Goal: Task Accomplishment & Management: Manage account settings

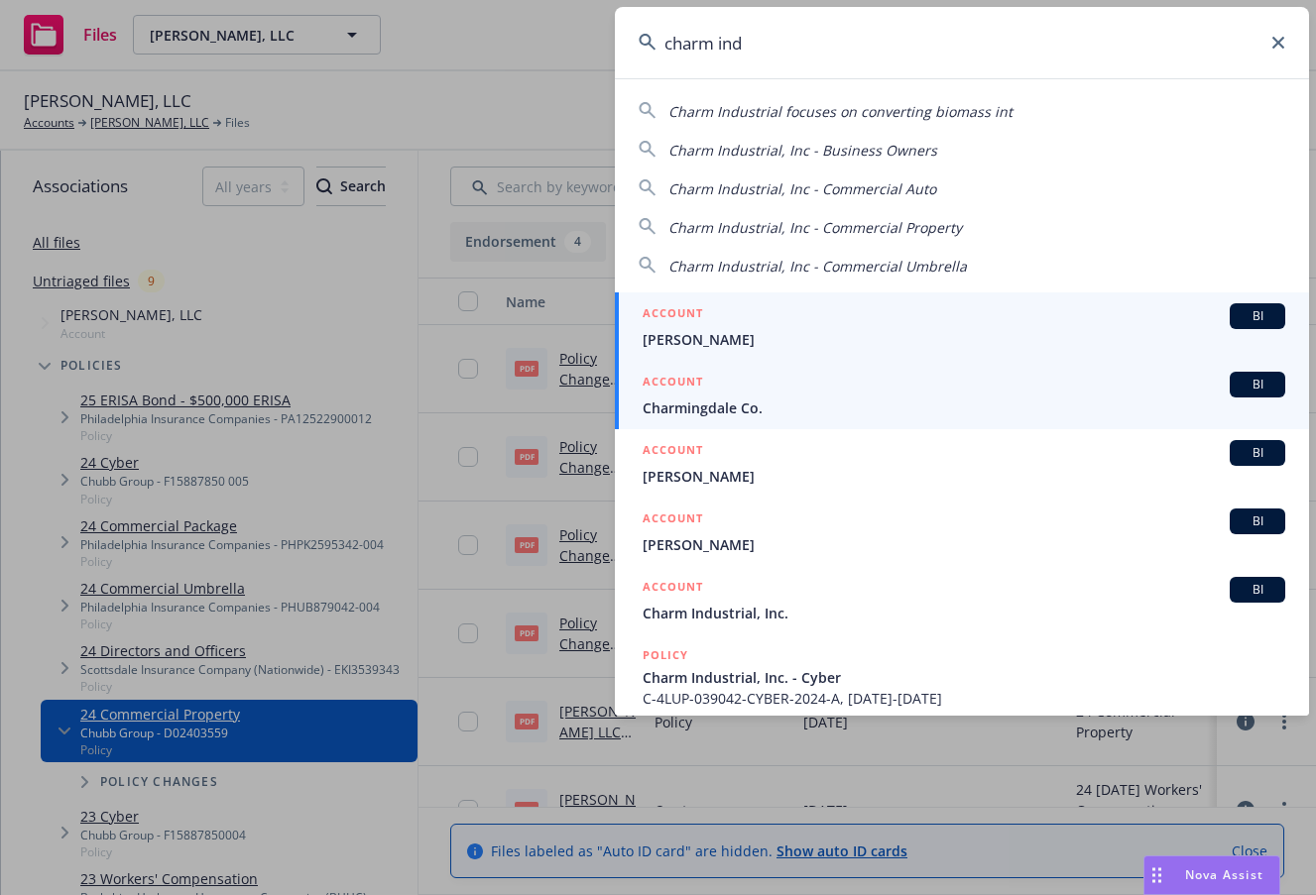
type input "charm indu"
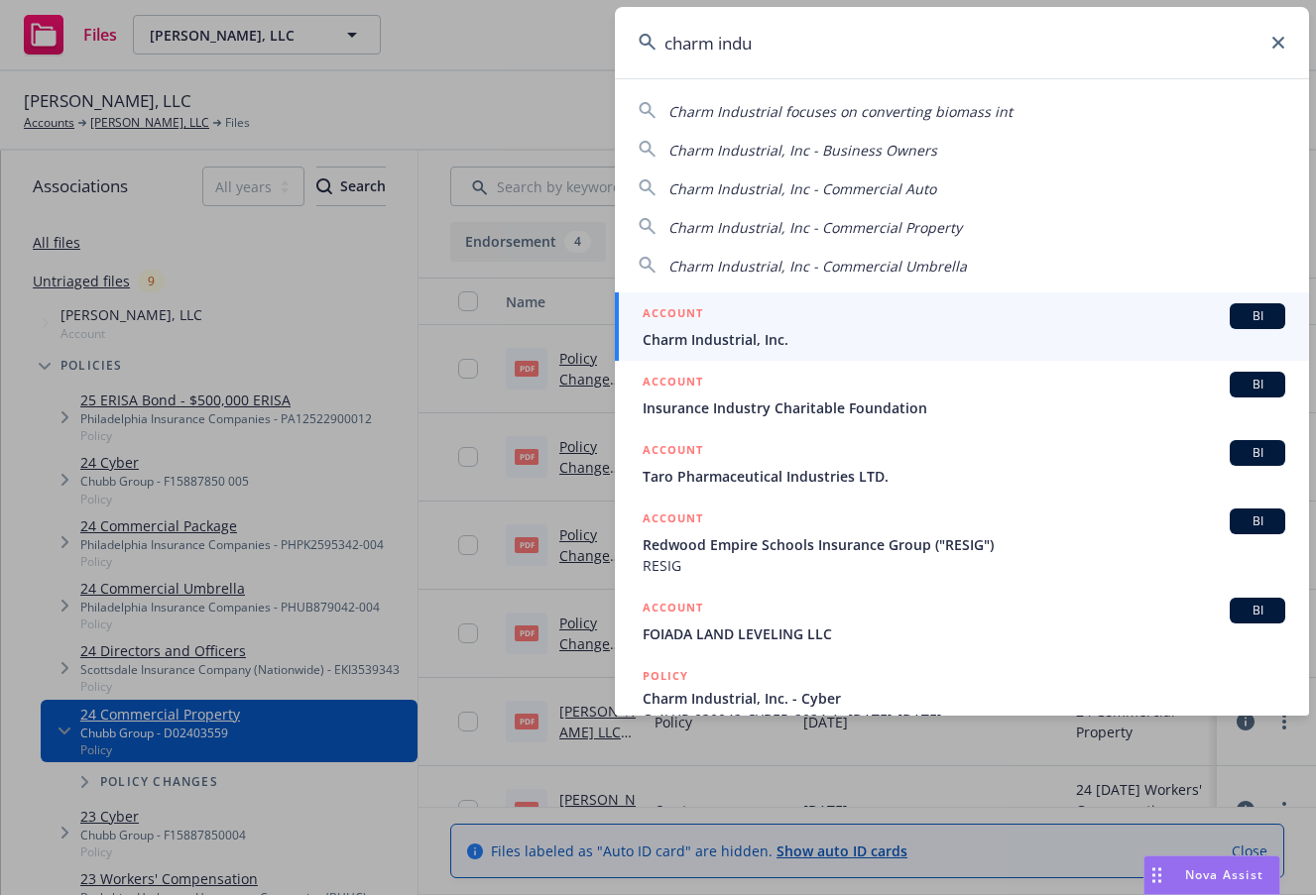
click at [711, 341] on span "Charm Industrial, Inc." at bounding box center [964, 339] width 643 height 21
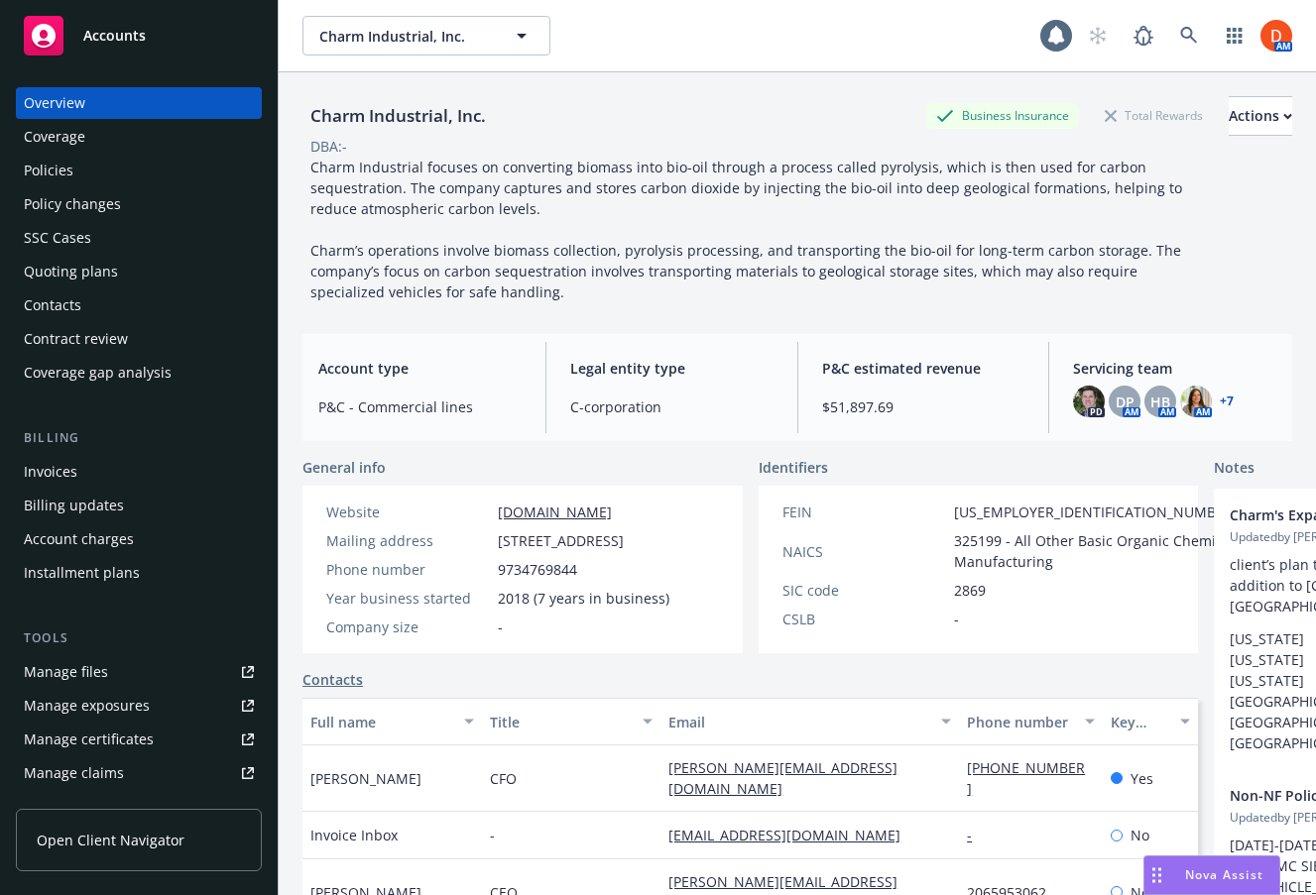
click at [192, 174] on div "Policies" at bounding box center [139, 171] width 230 height 32
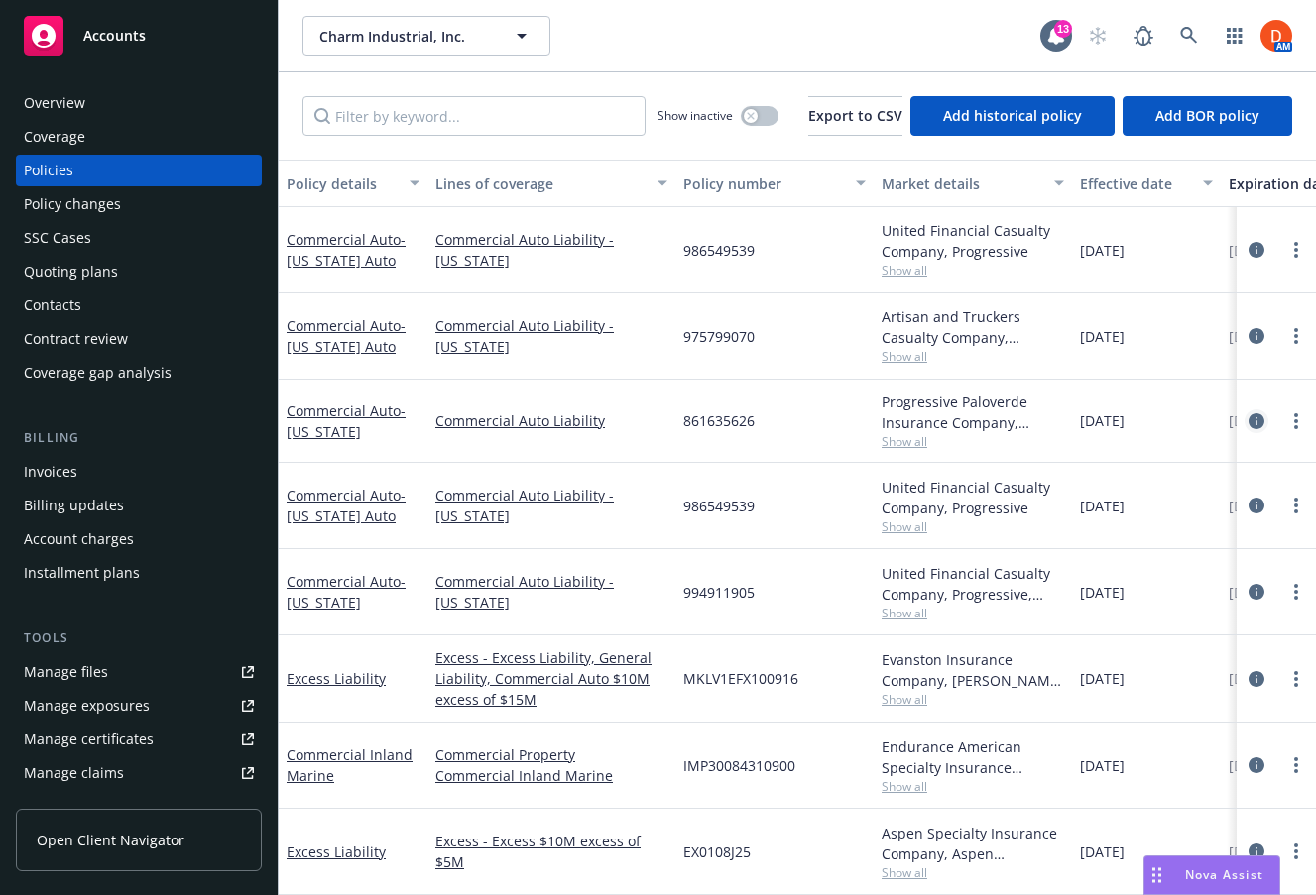
click at [1257, 424] on icon "circleInformation" at bounding box center [1256, 421] width 16 height 16
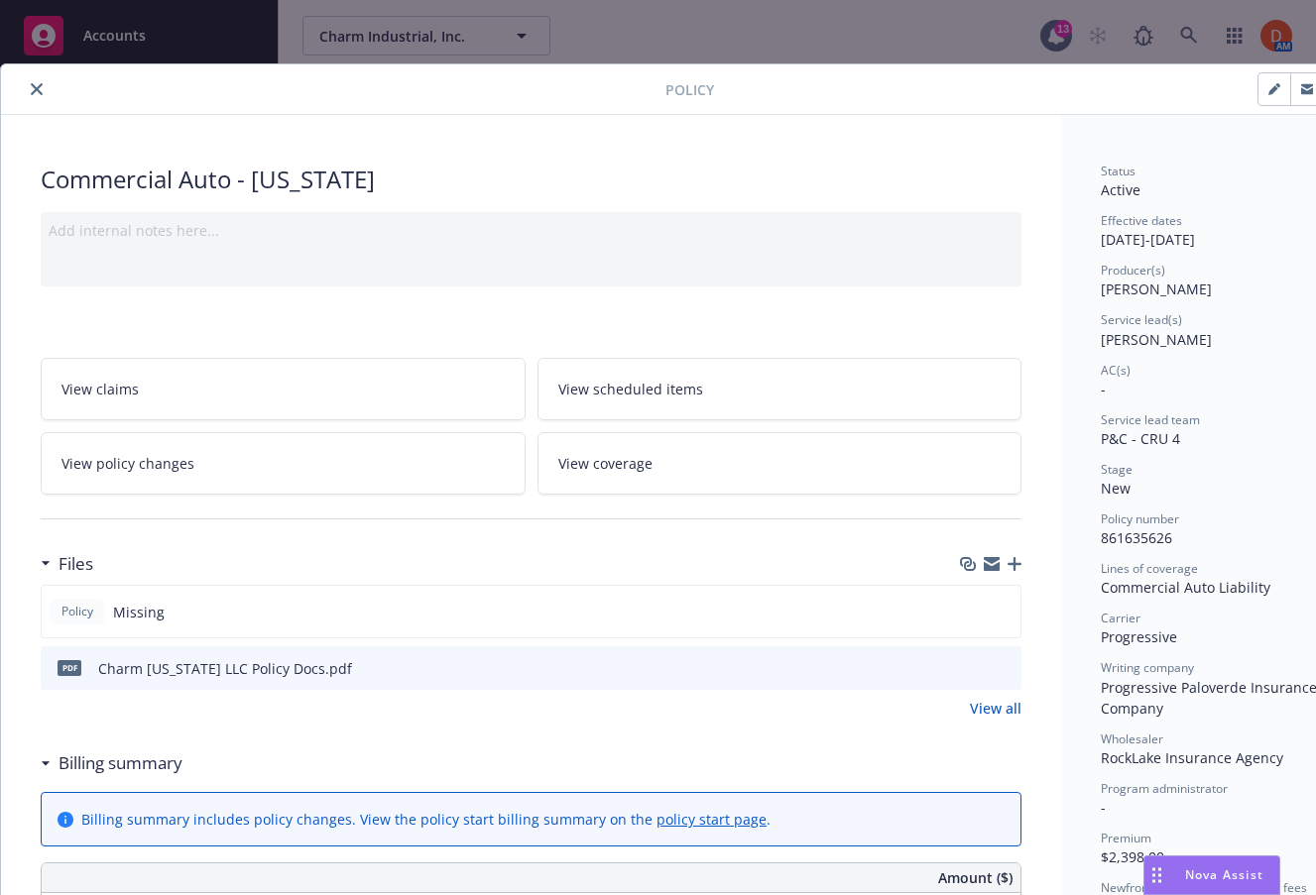
click at [1018, 571] on div at bounding box center [990, 564] width 61 height 16
click at [1017, 566] on icon "button" at bounding box center [1014, 564] width 14 height 14
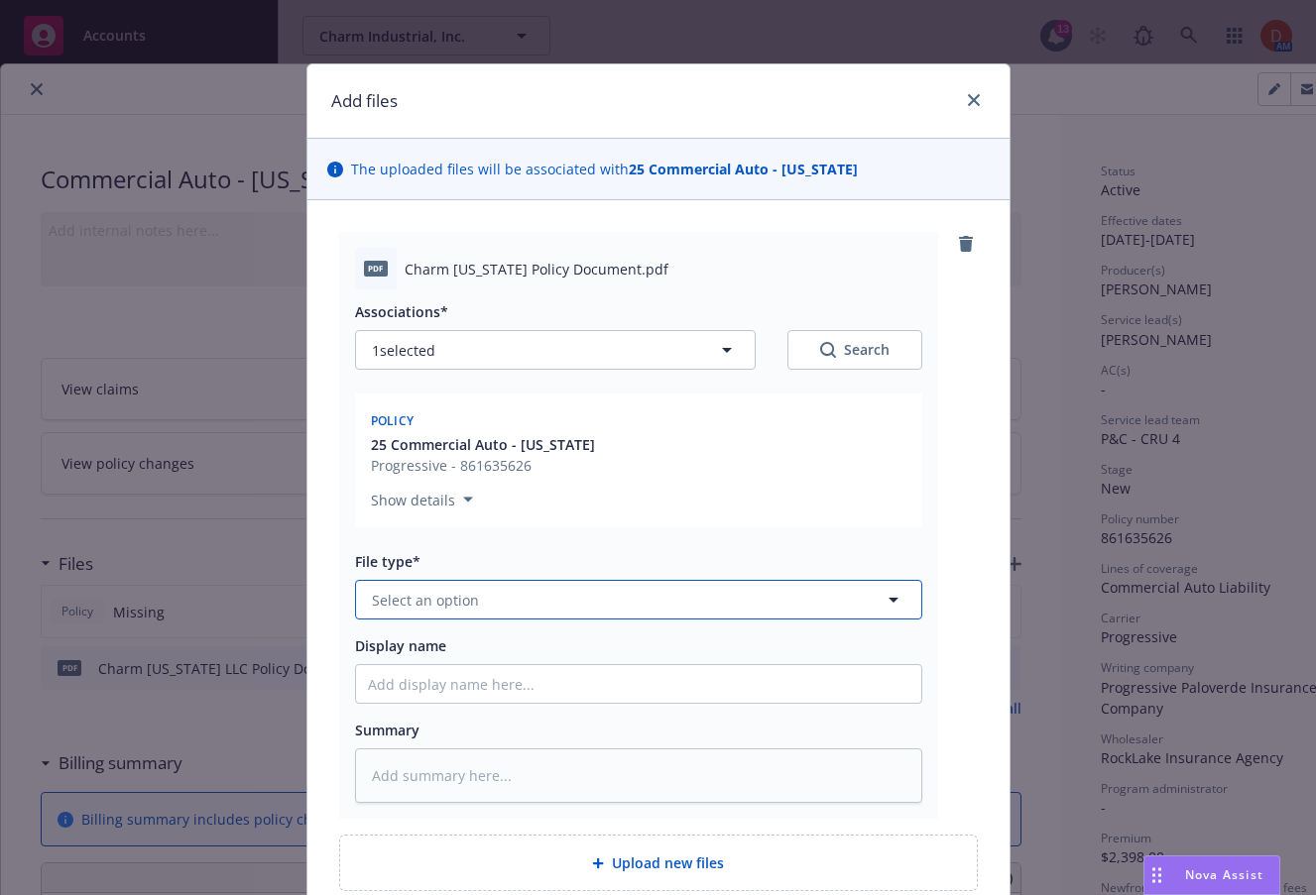
click at [680, 601] on button "Select an option" at bounding box center [638, 600] width 567 height 40
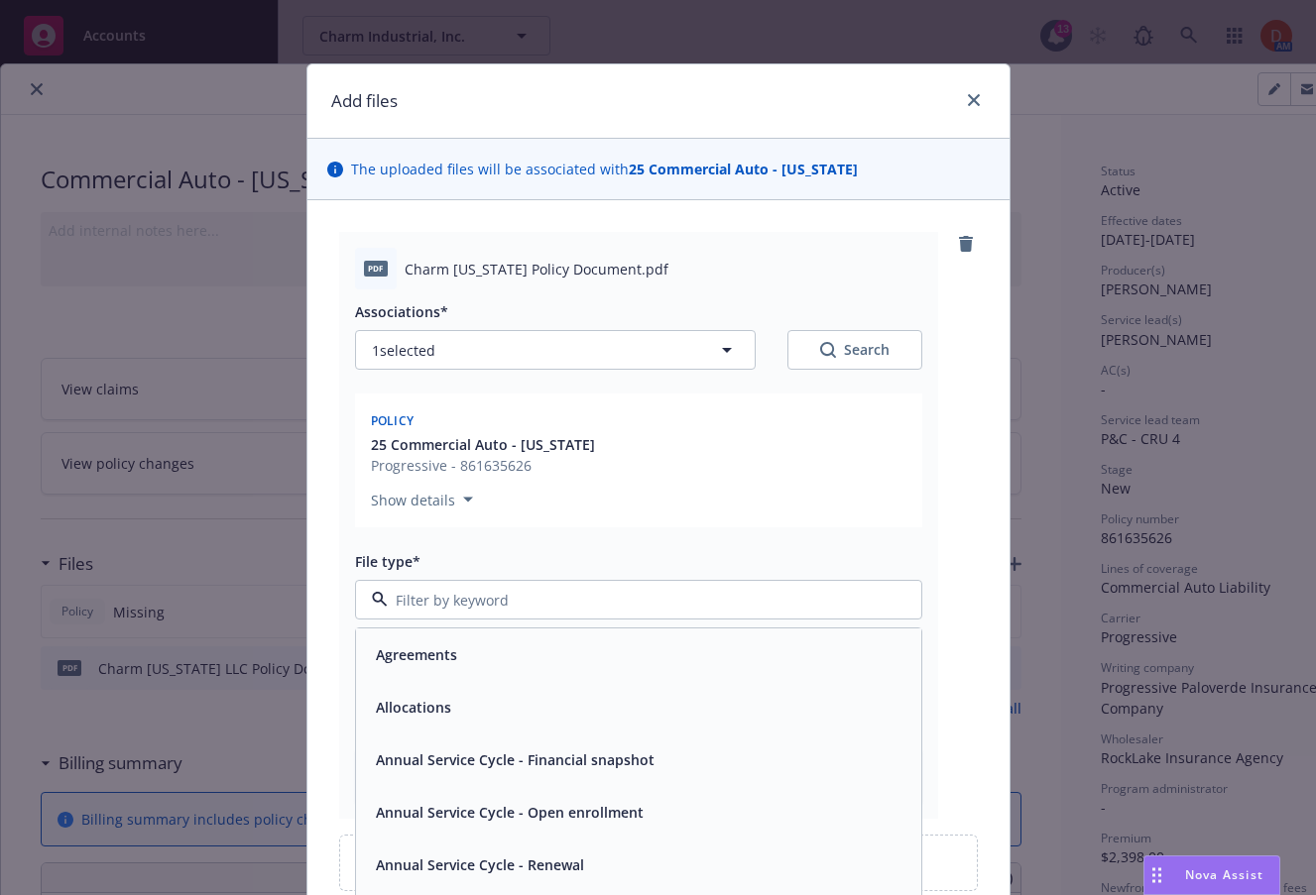
type input "o"
type input "pol"
click at [646, 648] on div "Policy" at bounding box center [638, 655] width 541 height 29
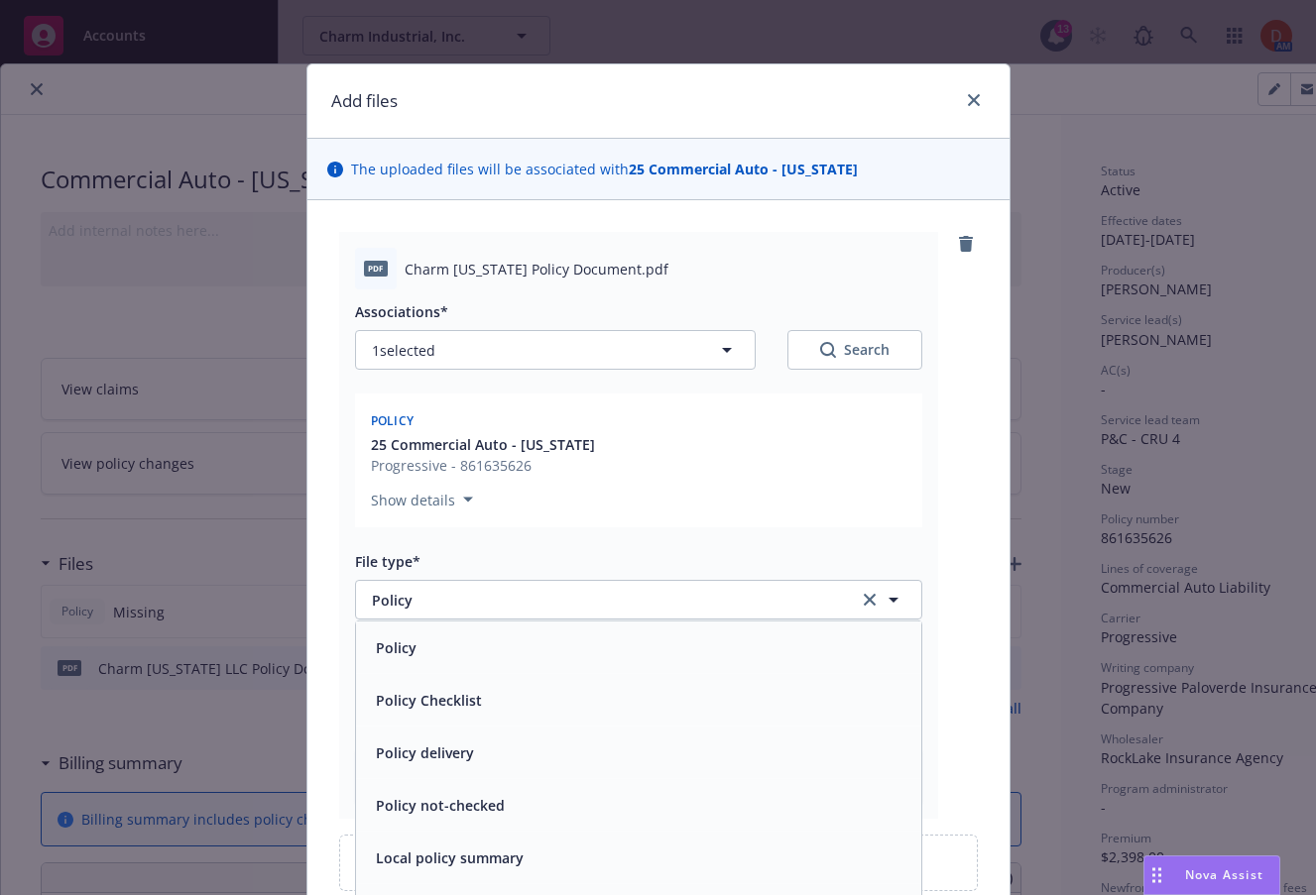
scroll to position [180, 0]
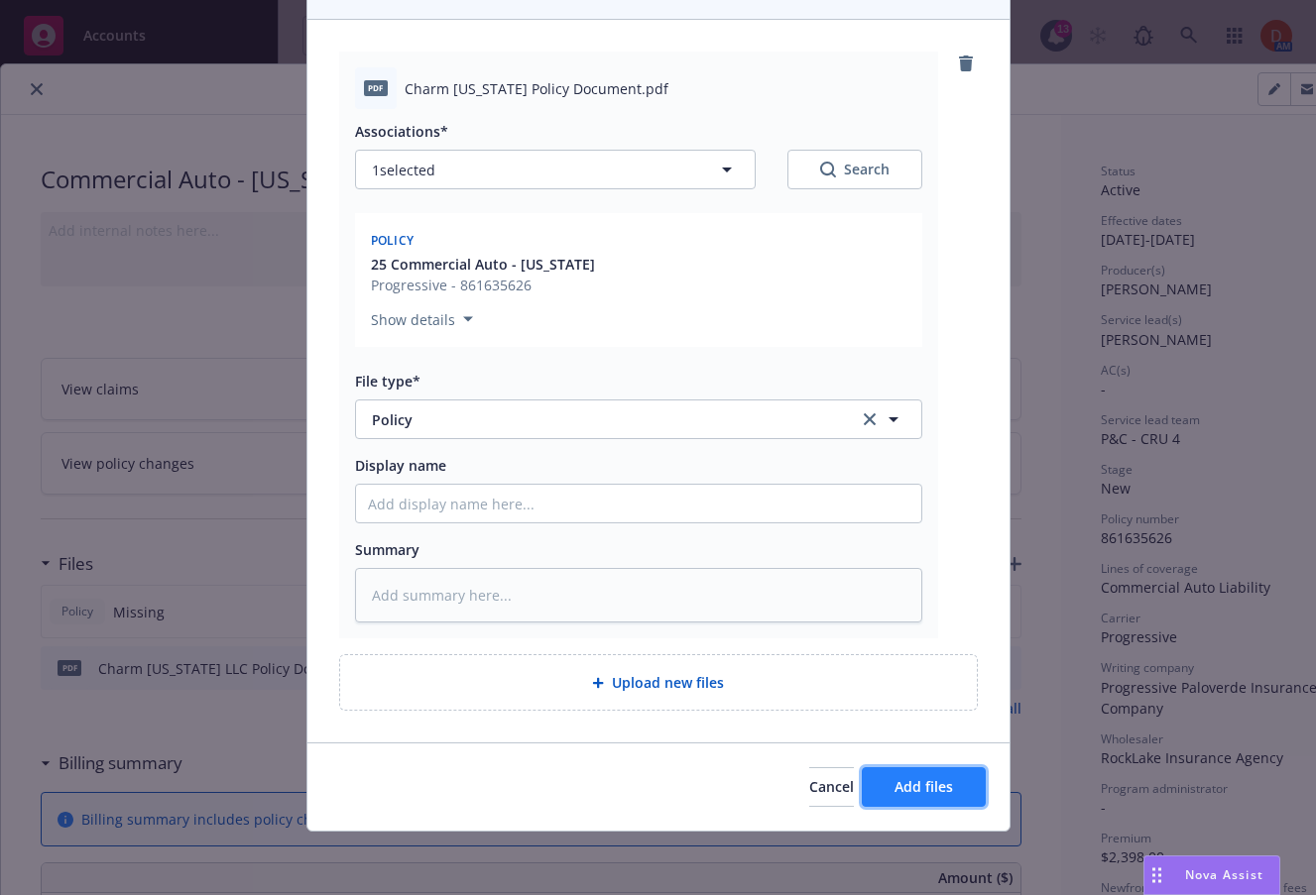
click at [866, 785] on button "Add files" at bounding box center [924, 787] width 124 height 40
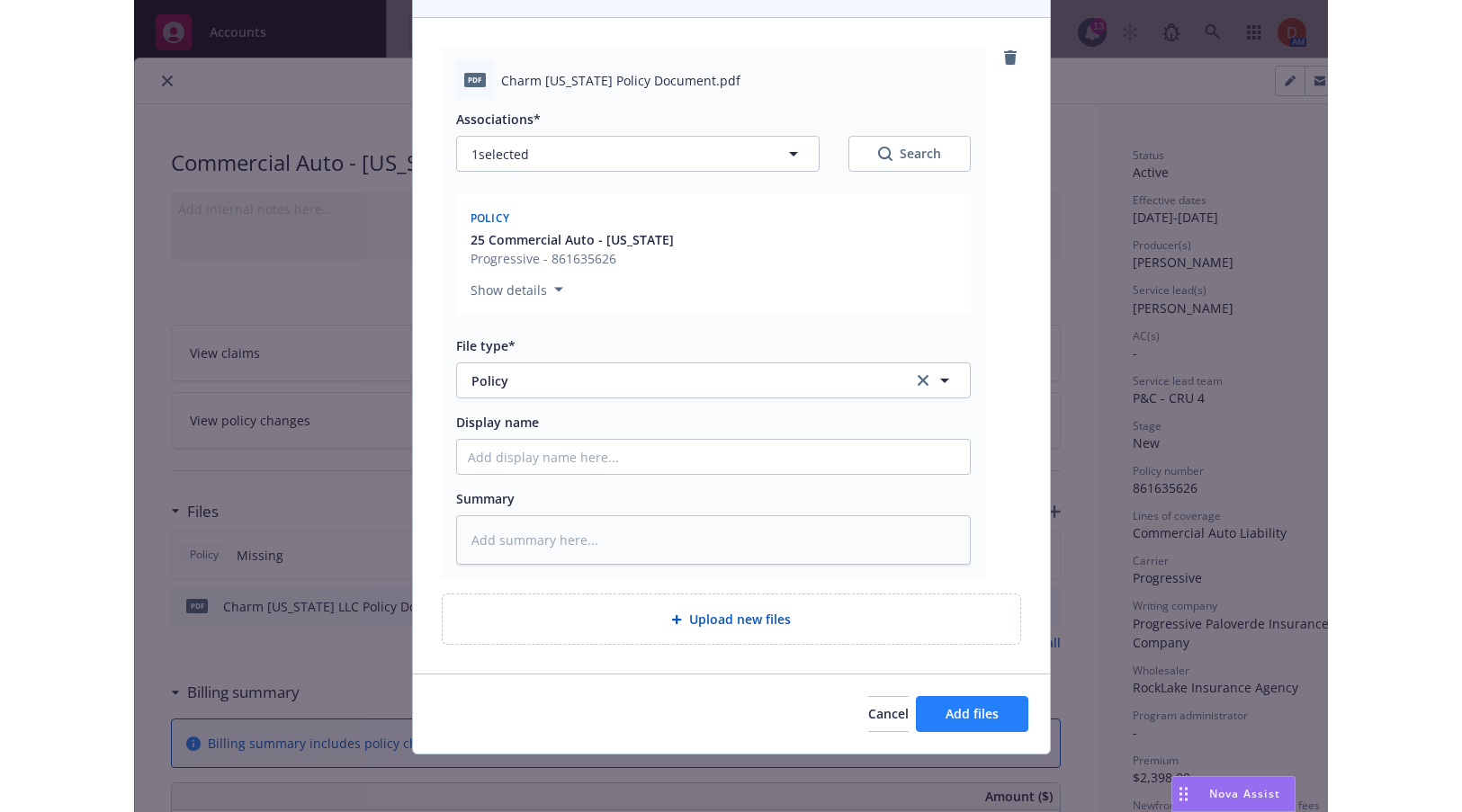
scroll to position [98, 0]
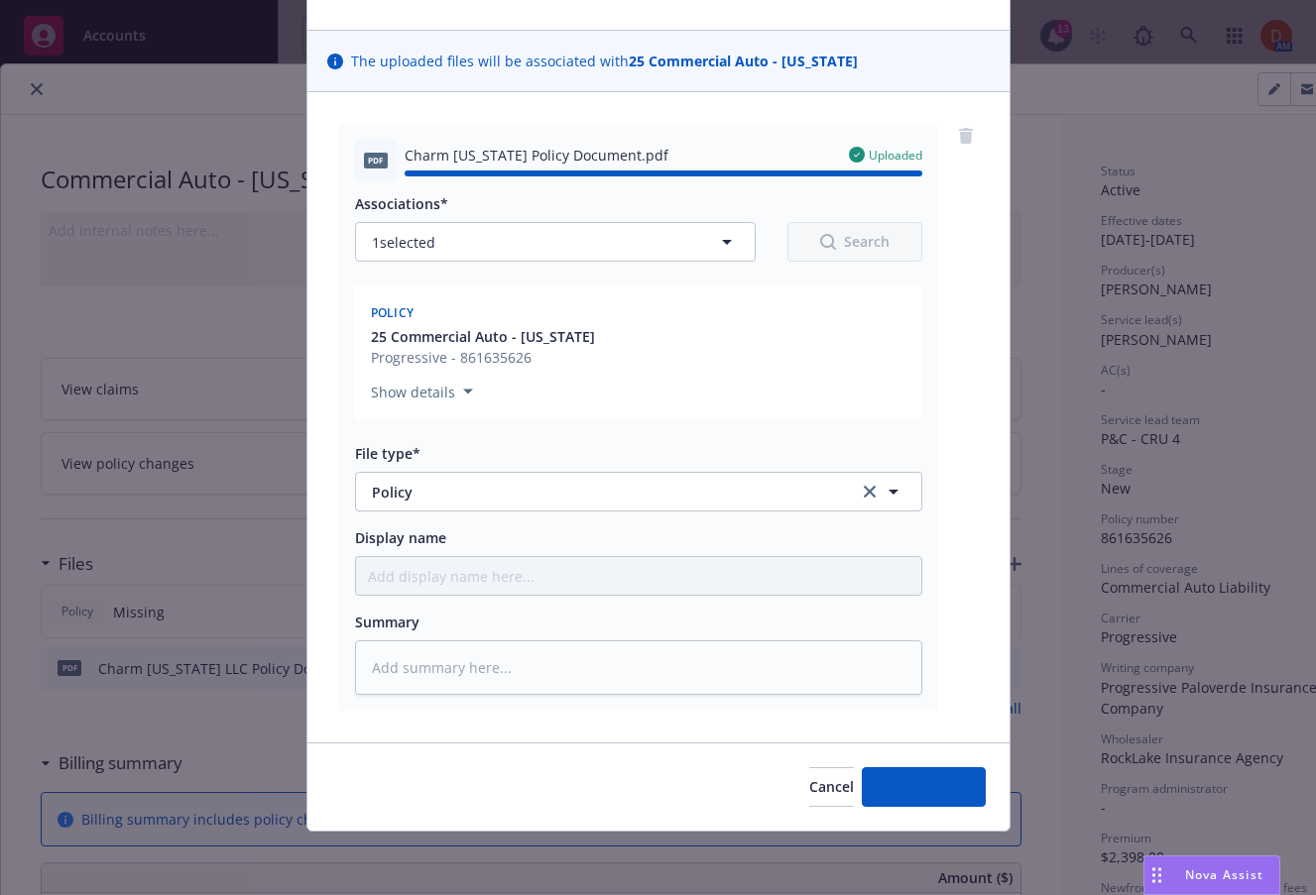
type textarea "x"
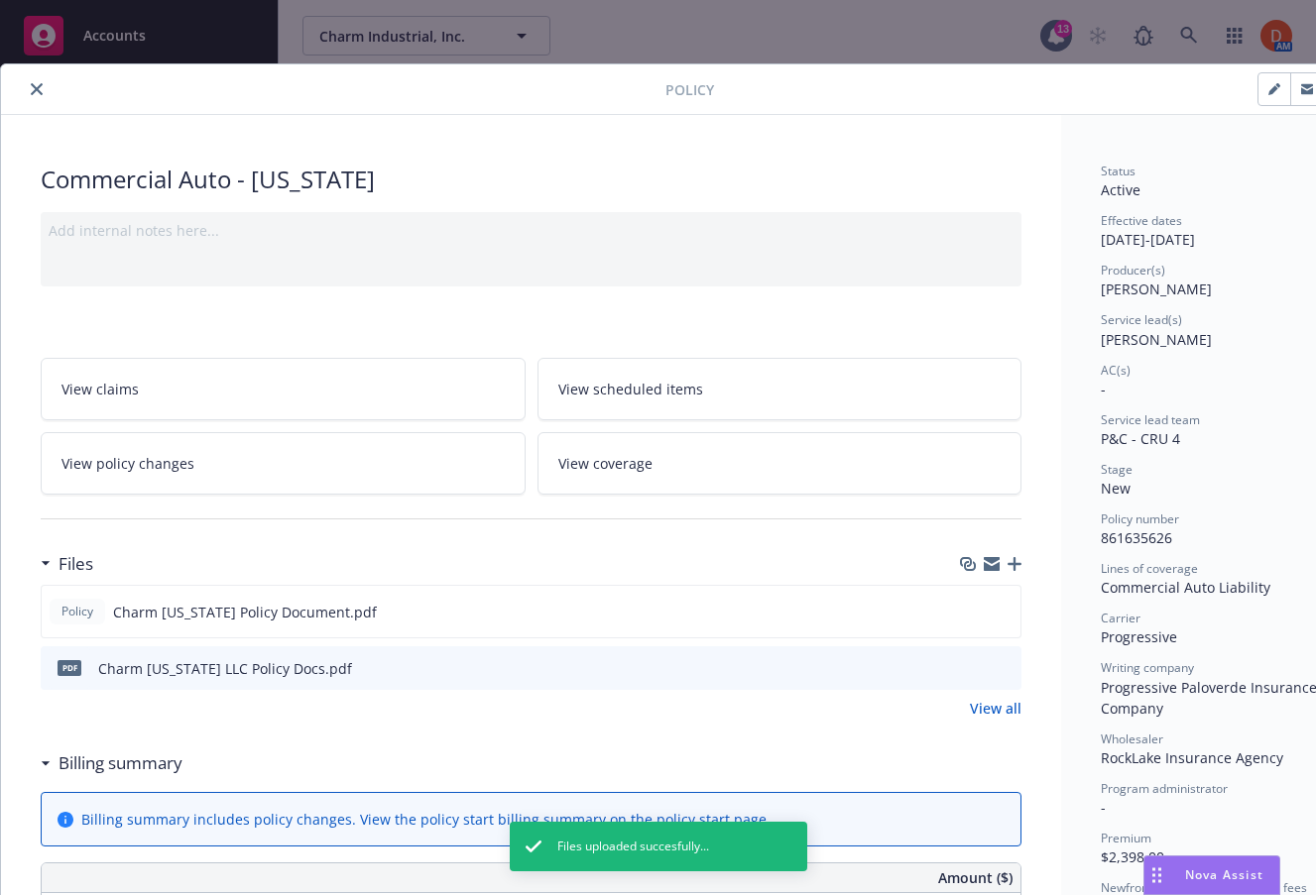
click at [45, 88] on button "close" at bounding box center [37, 89] width 24 height 24
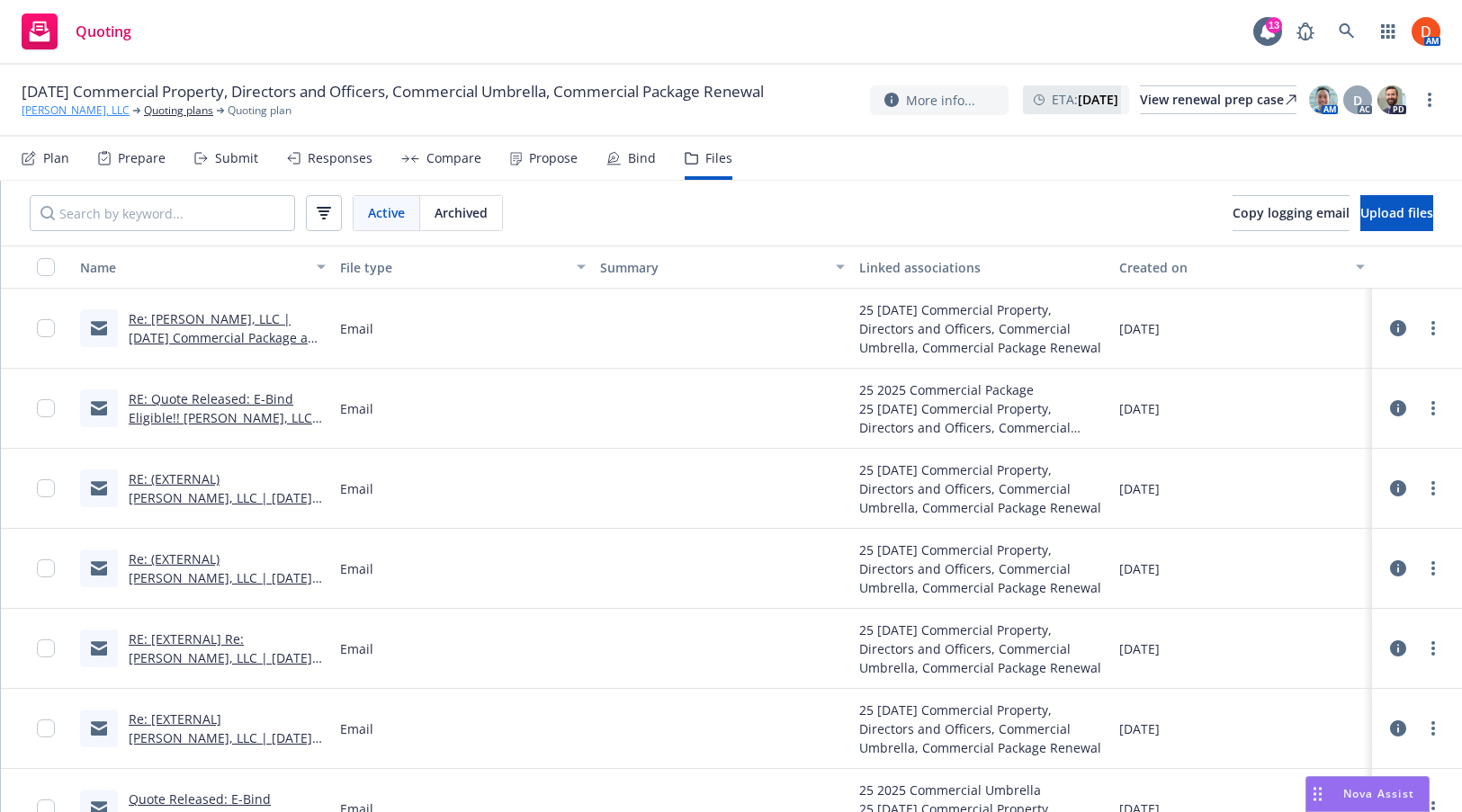
click at [80, 119] on link "[PERSON_NAME], LLC" at bounding box center [75, 111] width 108 height 16
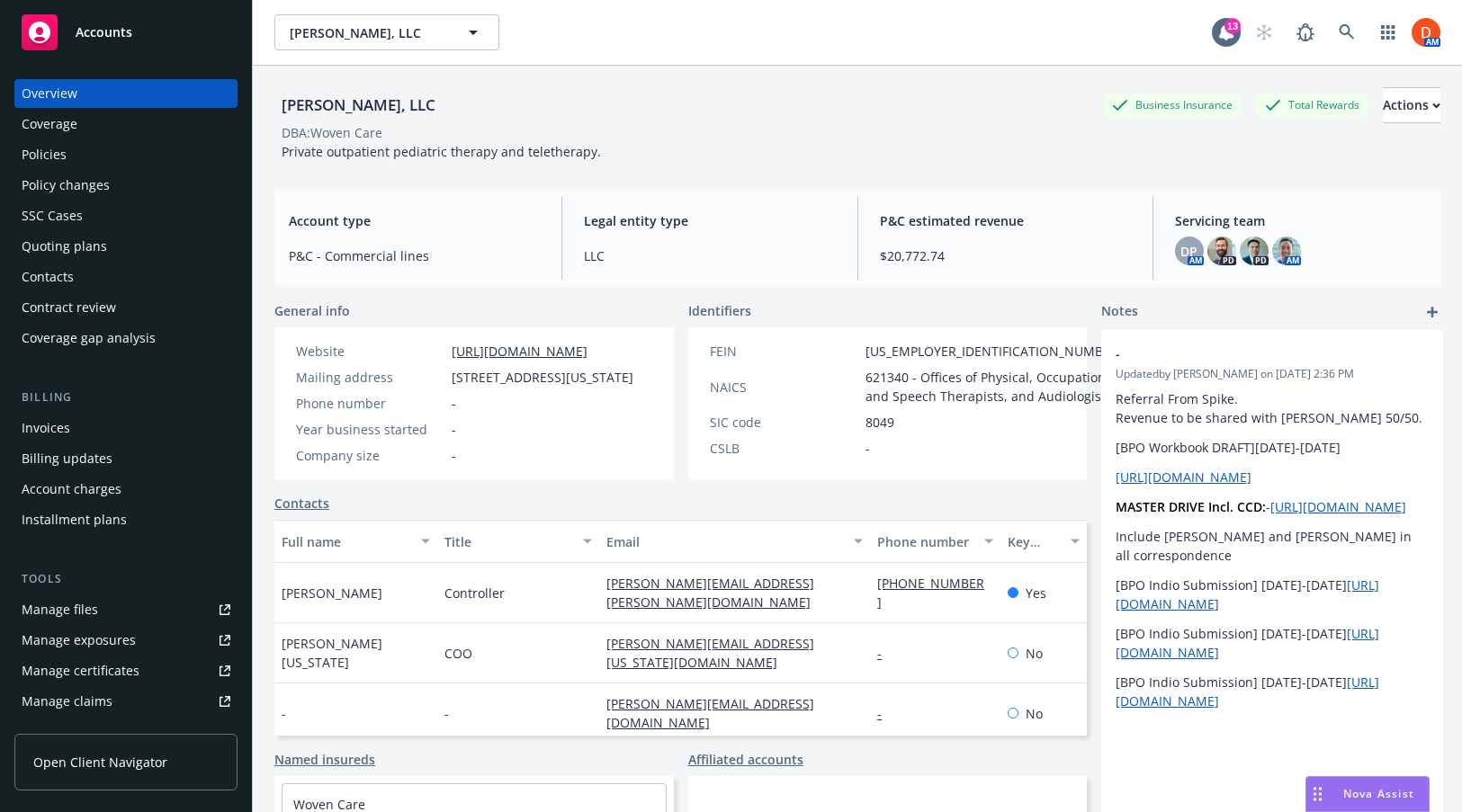
click at [1230, 248] on img at bounding box center [1222, 251] width 29 height 29
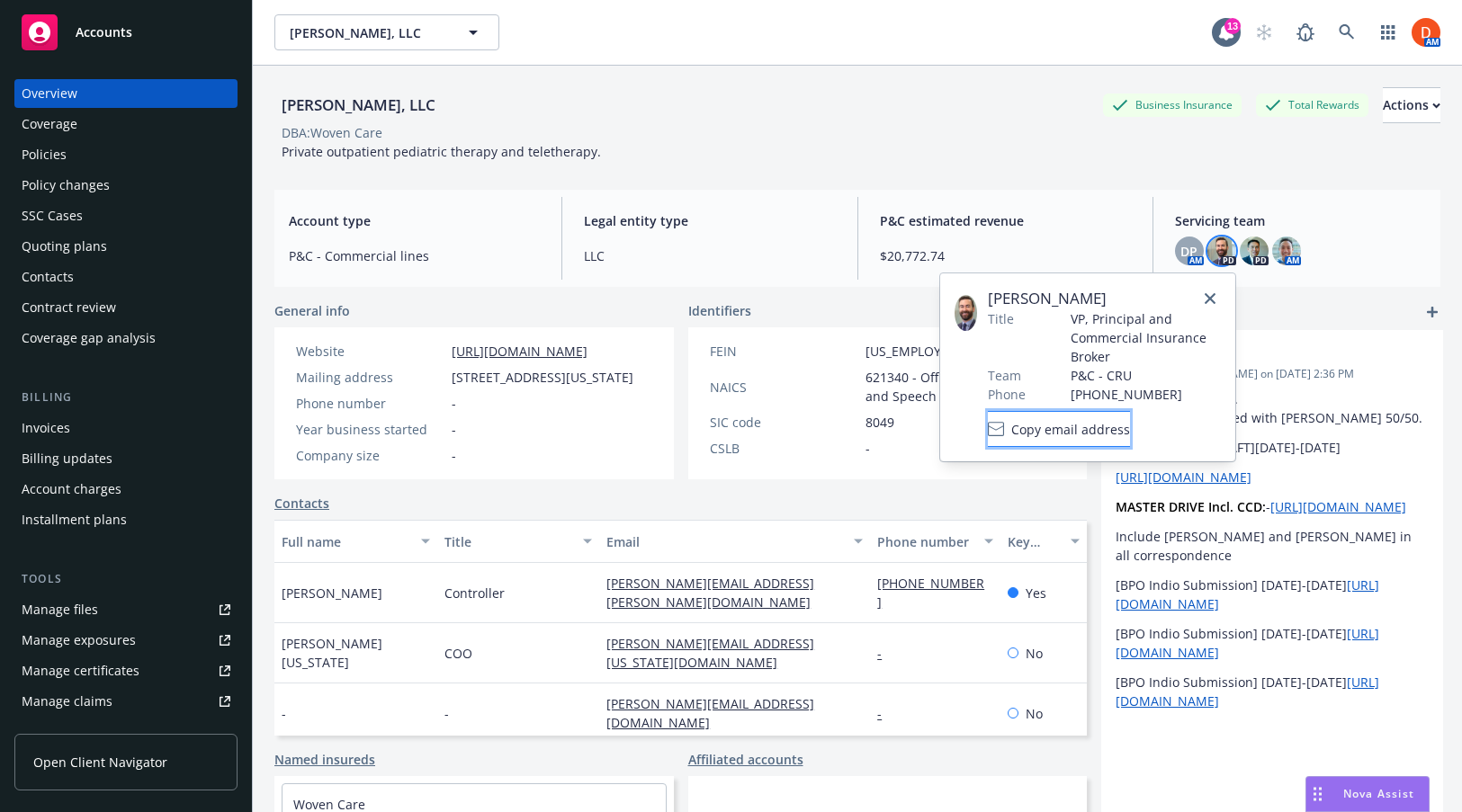
click at [1066, 438] on span "Copy email address" at bounding box center [1071, 429] width 119 height 19
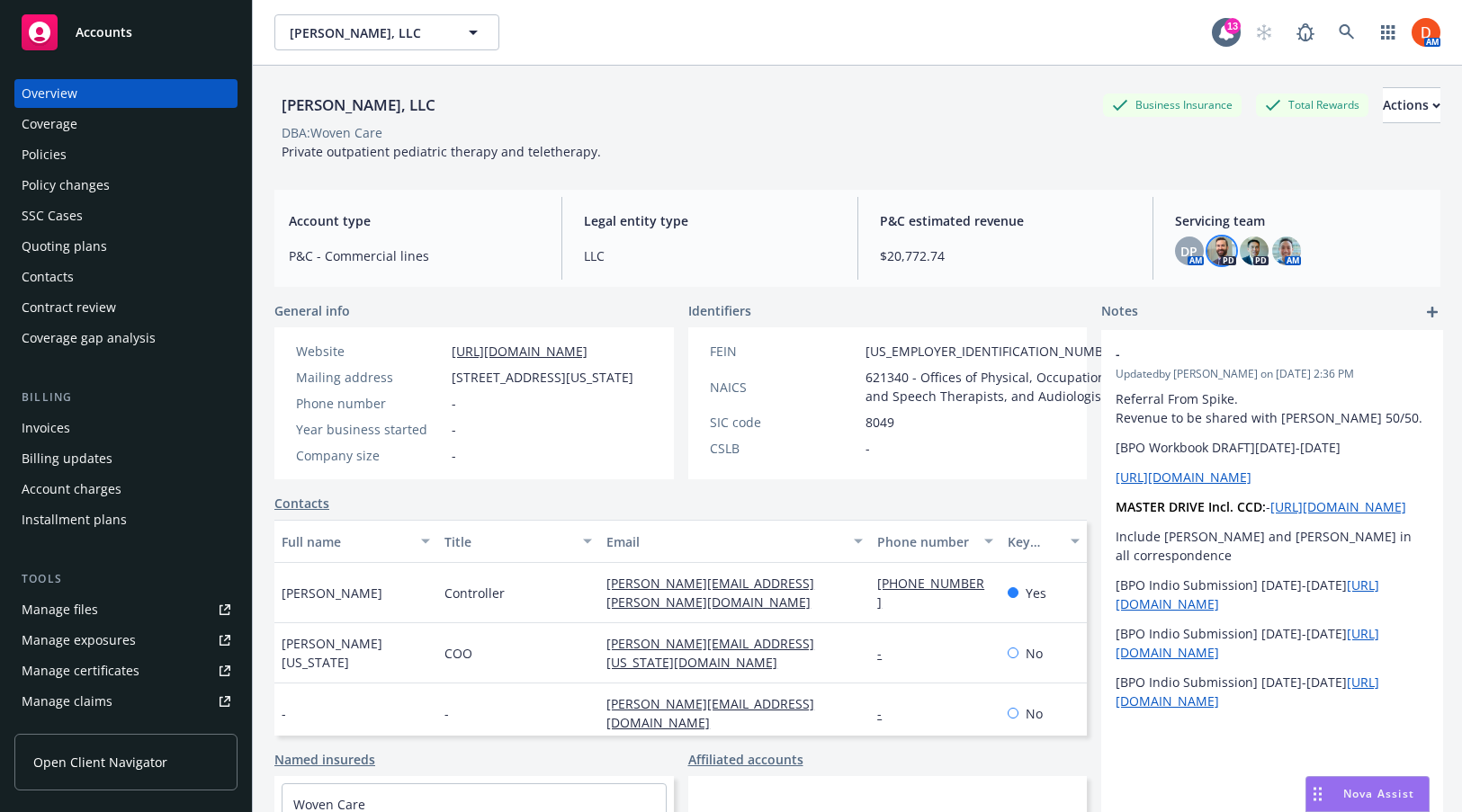
click at [160, 137] on div "Coverage" at bounding box center [126, 124] width 209 height 29
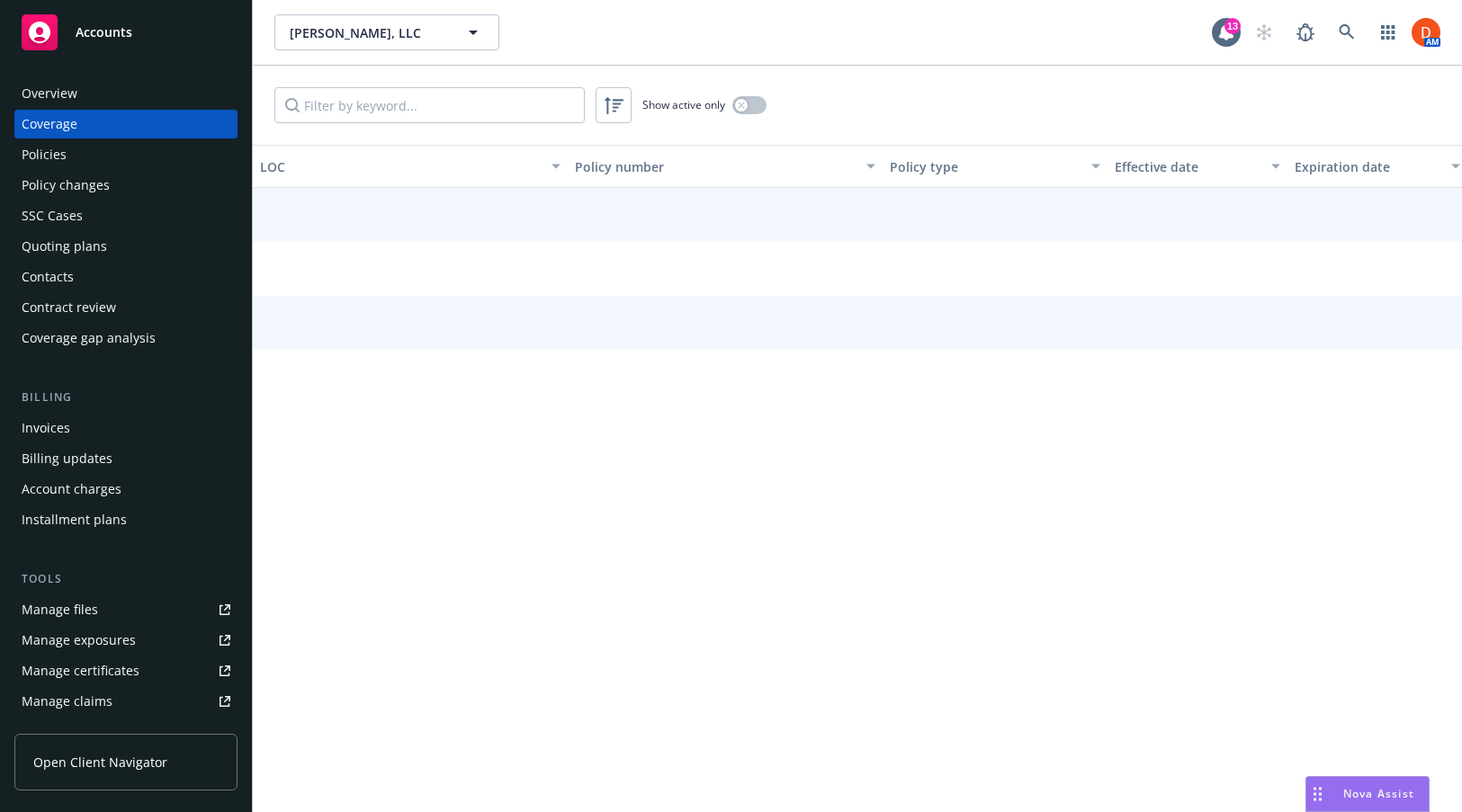
click at [158, 151] on div "Policies" at bounding box center [126, 155] width 209 height 29
